Goal: Task Accomplishment & Management: Manage account settings

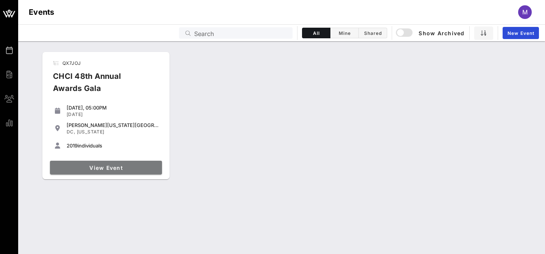
click at [98, 165] on span "View Event" at bounding box center [106, 167] width 106 height 6
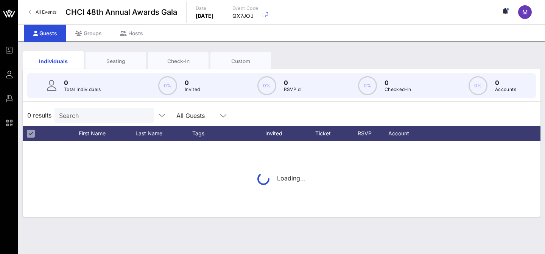
click at [322, 60] on div "Individuals Seating Check-In Custom" at bounding box center [282, 61] width 518 height 24
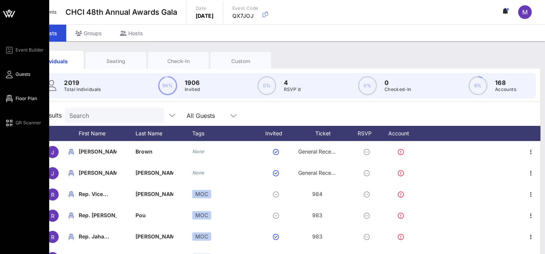
click at [15, 99] on link "Floor Plan" at bounding box center [21, 98] width 33 height 9
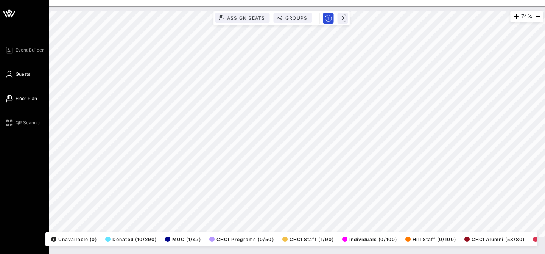
click at [22, 76] on span "Guests" at bounding box center [23, 74] width 15 height 7
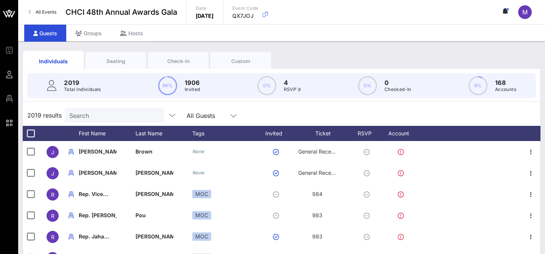
click at [96, 112] on input "Search" at bounding box center [113, 115] width 89 height 10
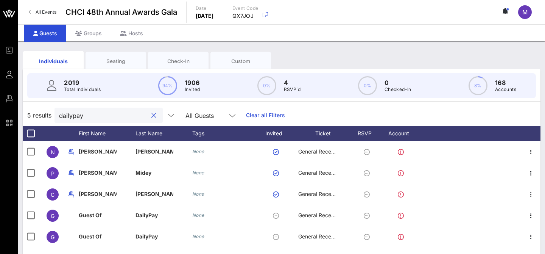
type input "dailypay"
